Goal: Task Accomplishment & Management: Manage account settings

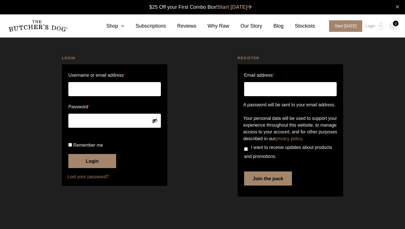
click at [118, 90] on input "Username or email address *" at bounding box center [114, 89] width 93 height 14
type input "[EMAIL_ADDRESS][DOMAIN_NAME]"
click at [96, 147] on span "Remember me" at bounding box center [88, 144] width 30 height 5
click at [72, 146] on input "Remember me" at bounding box center [70, 145] width 4 height 4
checkbox input "true"
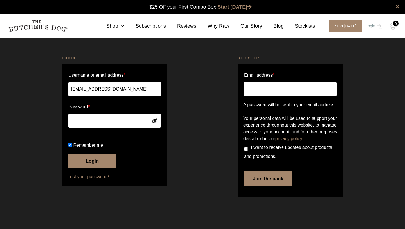
click at [94, 168] on button "Login" at bounding box center [92, 161] width 48 height 14
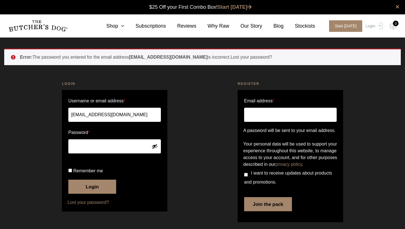
scroll to position [0, 0]
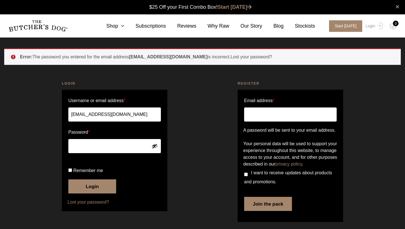
click at [155, 146] on button "Show password" at bounding box center [155, 146] width 6 height 6
click at [93, 193] on button "Login" at bounding box center [92, 186] width 48 height 14
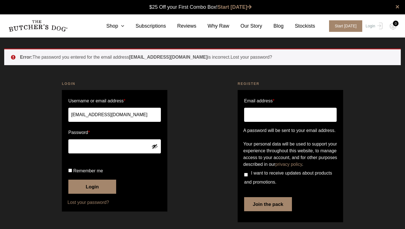
scroll to position [0, 0]
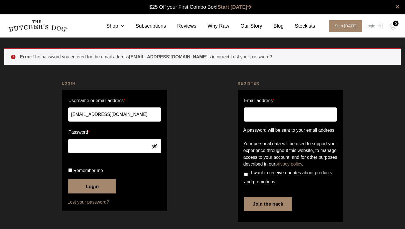
click at [90, 193] on button "Login" at bounding box center [92, 186] width 48 height 14
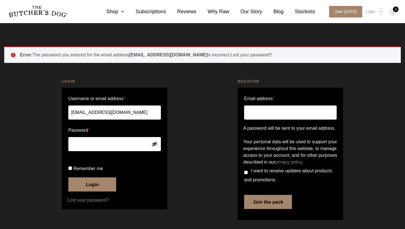
scroll to position [22, 0]
click at [93, 202] on link "Lost your password?" at bounding box center [115, 199] width 94 height 7
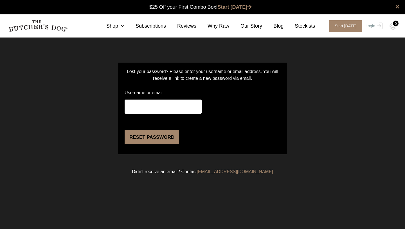
click at [168, 106] on input "Username or email" at bounding box center [163, 106] width 77 height 14
type input "[EMAIL_ADDRESS][DOMAIN_NAME]"
click at [146, 144] on button "Reset password" at bounding box center [152, 137] width 55 height 14
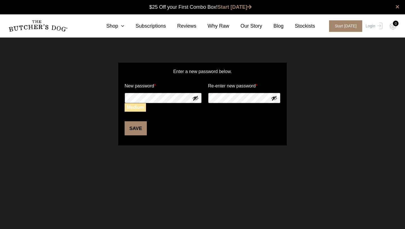
click at [138, 130] on button "Save" at bounding box center [136, 128] width 22 height 14
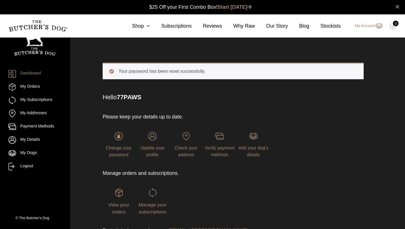
scroll to position [0, 0]
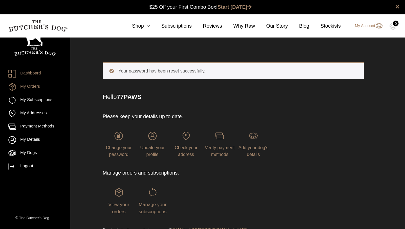
click at [43, 87] on link "My Orders" at bounding box center [34, 87] width 53 height 8
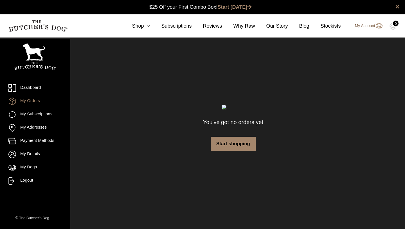
click at [378, 28] on img at bounding box center [378, 26] width 7 height 7
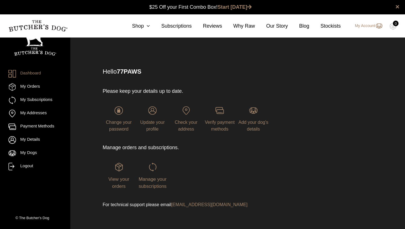
scroll to position [0, 0]
click at [33, 114] on link "My Addresses" at bounding box center [34, 113] width 53 height 8
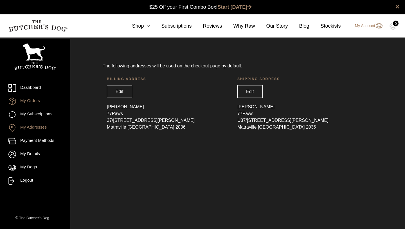
click at [33, 102] on link "My Orders" at bounding box center [34, 101] width 53 height 8
